Goal: Information Seeking & Learning: Understand process/instructions

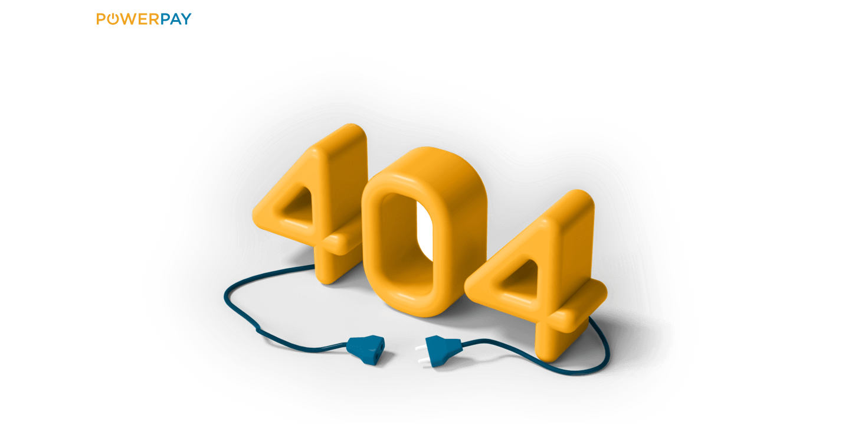
scroll to position [87, 0]
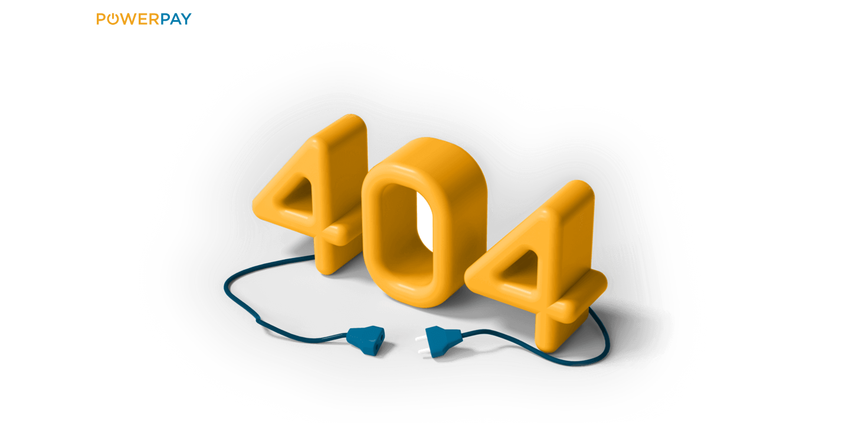
drag, startPoint x: 412, startPoint y: 141, endPoint x: 398, endPoint y: 189, distance: 50.4
drag, startPoint x: 321, startPoint y: 173, endPoint x: 322, endPoint y: 276, distance: 102.1
drag, startPoint x: 317, startPoint y: 222, endPoint x: 351, endPoint y: 262, distance: 52.7
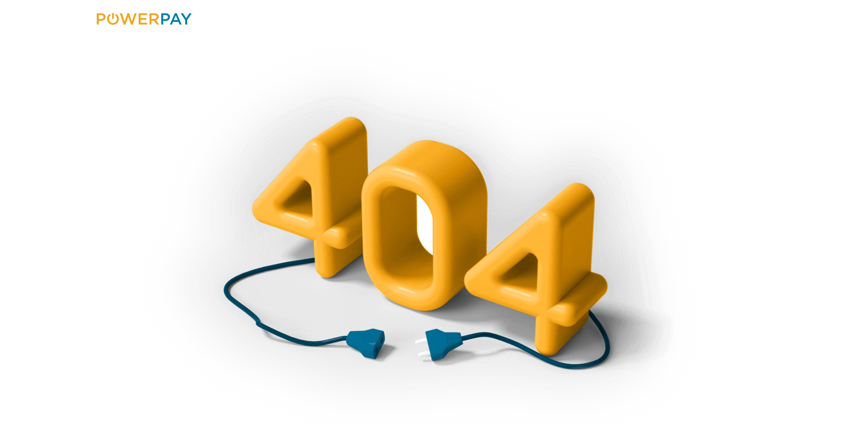
scroll to position [0, 0]
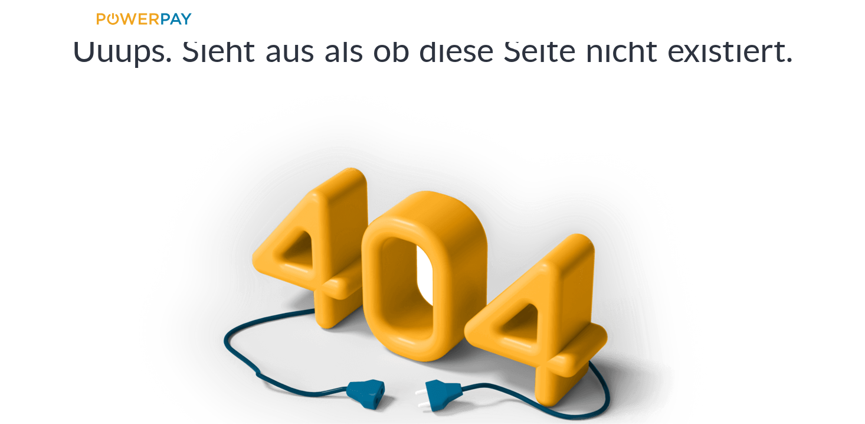
drag, startPoint x: 444, startPoint y: 298, endPoint x: 428, endPoint y: 201, distance: 98.1
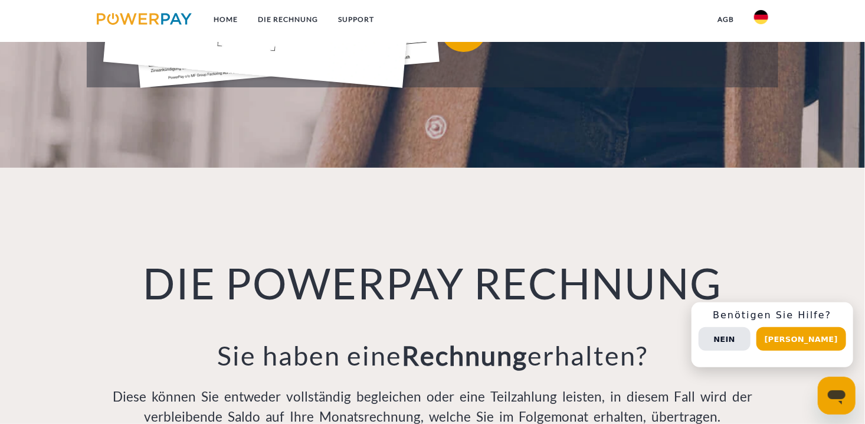
scroll to position [708, 0]
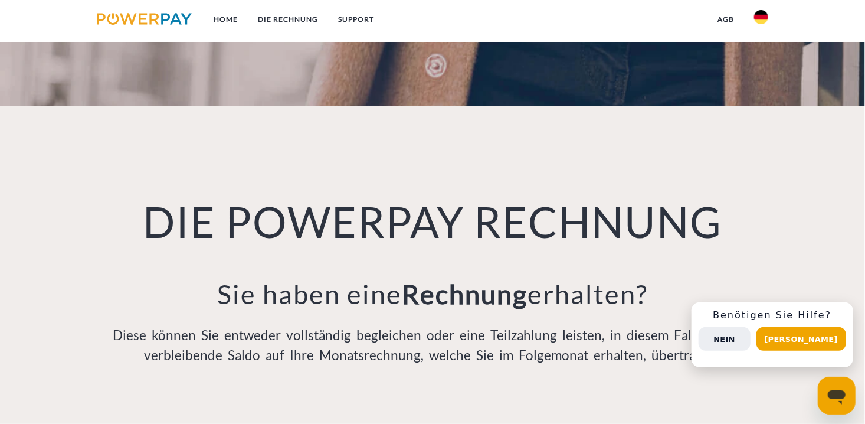
click at [735, 335] on button "Nein" at bounding box center [725, 339] width 52 height 24
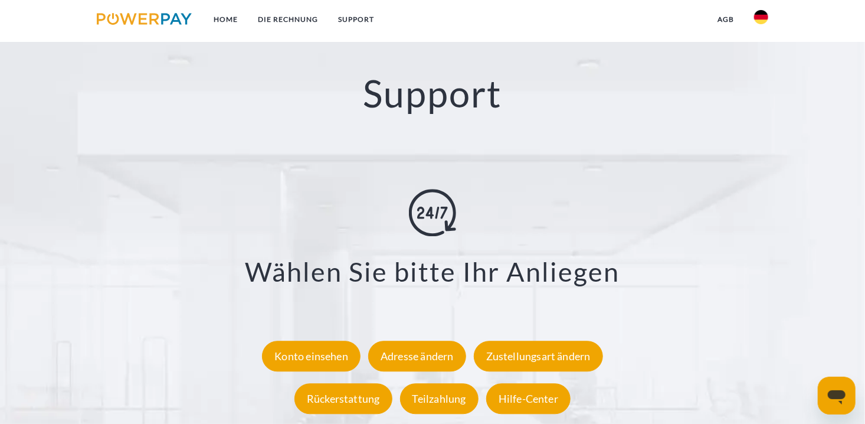
scroll to position [2006, 0]
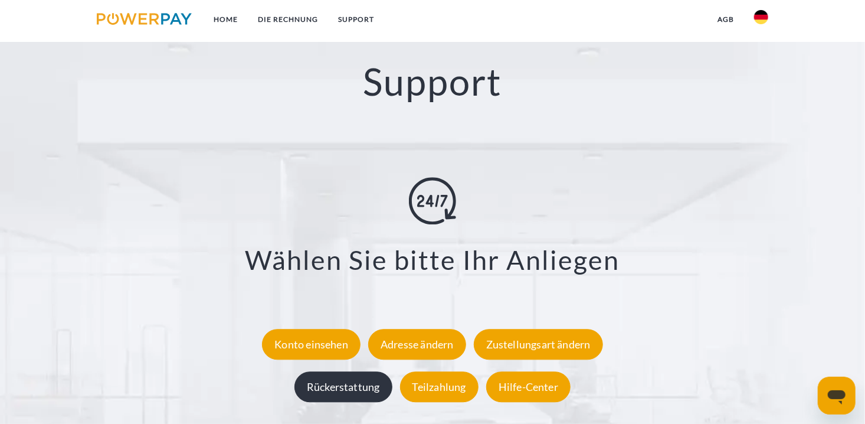
click at [353, 394] on div "Rückerstattung" at bounding box center [343, 386] width 98 height 31
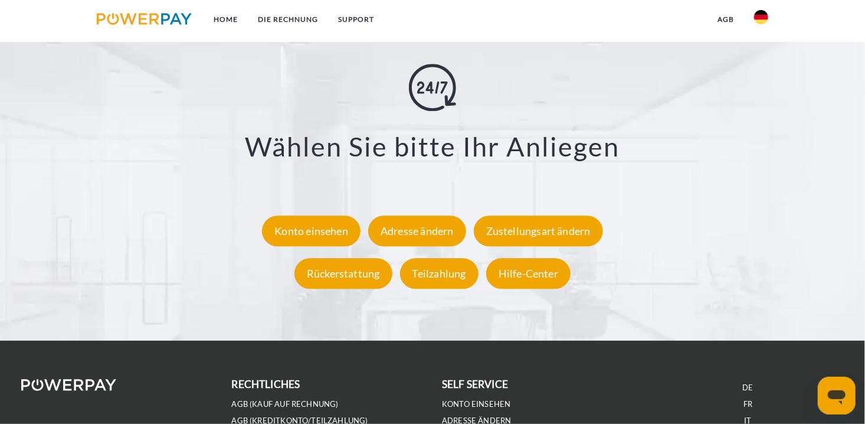
scroll to position [2124, 0]
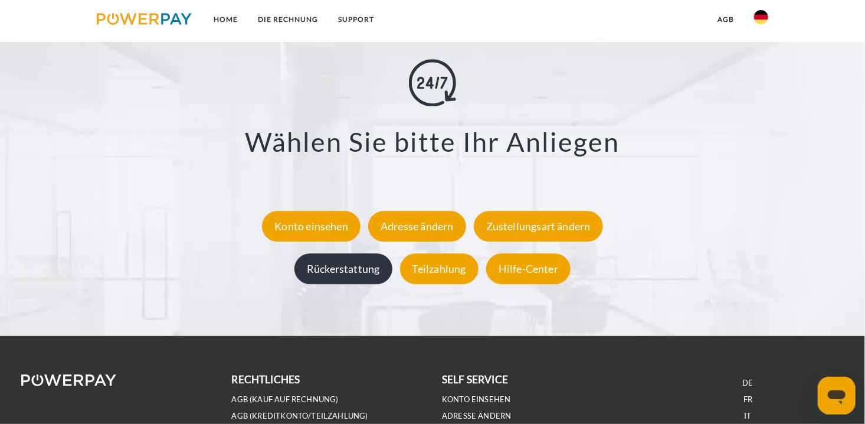
click at [340, 266] on div "Rückerstattung" at bounding box center [343, 268] width 98 height 31
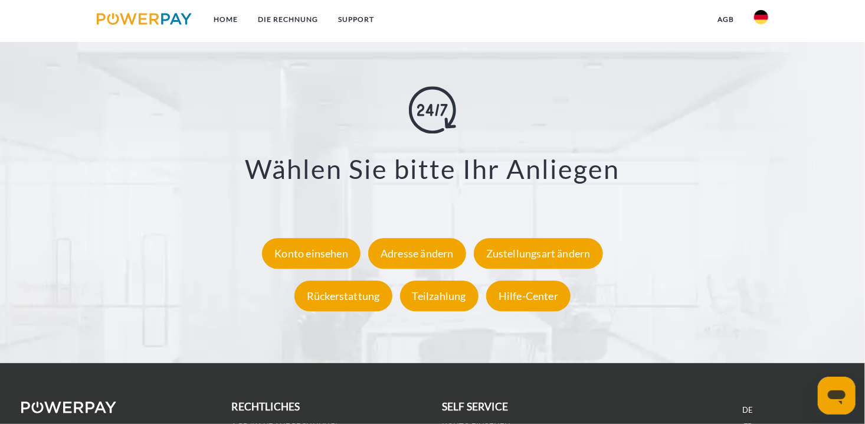
drag, startPoint x: 109, startPoint y: 227, endPoint x: 70, endPoint y: 149, distance: 86.6
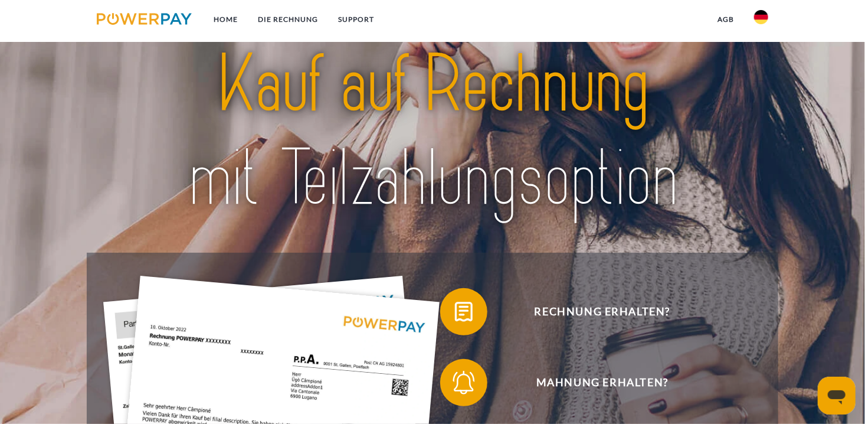
scroll to position [0, 0]
